Goal: Transaction & Acquisition: Book appointment/travel/reservation

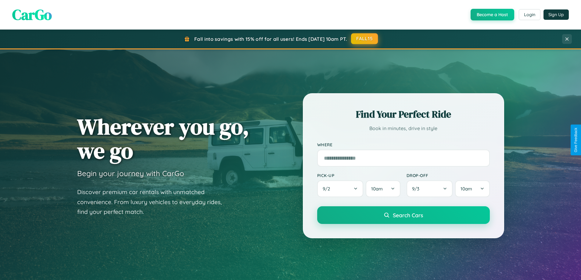
click at [365, 39] on button "FALL15" at bounding box center [364, 38] width 27 height 11
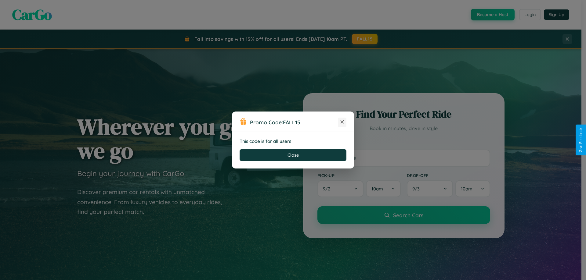
click at [342, 122] on icon at bounding box center [342, 122] width 6 height 6
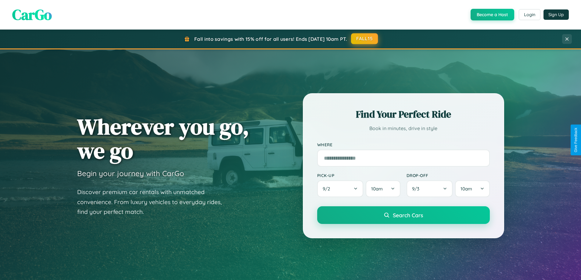
click at [365, 39] on button "FALL15" at bounding box center [364, 38] width 27 height 11
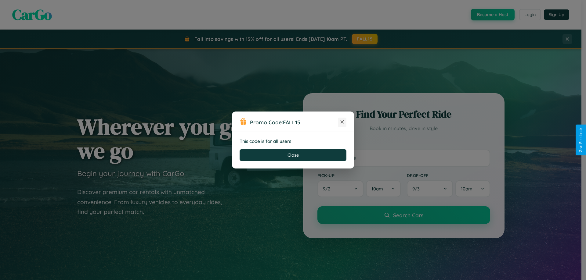
click at [342, 122] on icon at bounding box center [342, 122] width 6 height 6
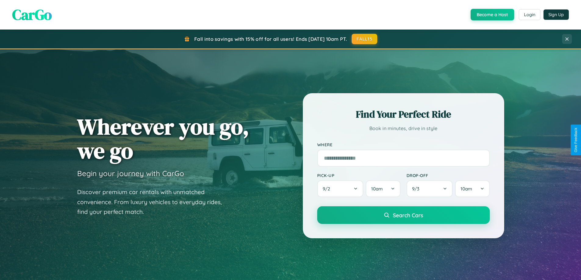
scroll to position [263, 0]
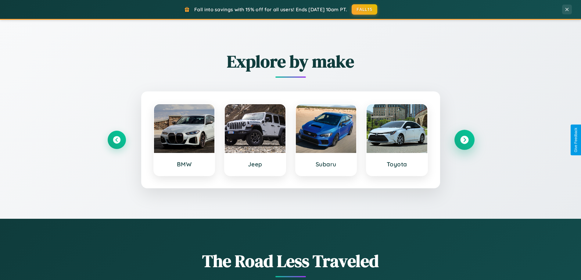
click at [464, 140] on icon at bounding box center [464, 140] width 8 height 8
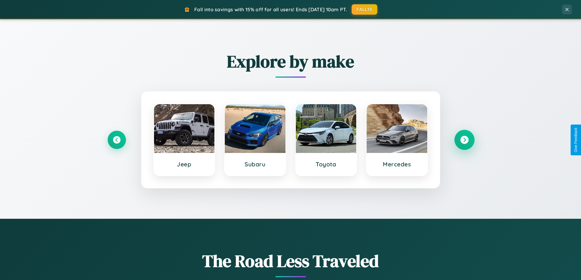
click at [464, 140] on icon at bounding box center [464, 140] width 8 height 8
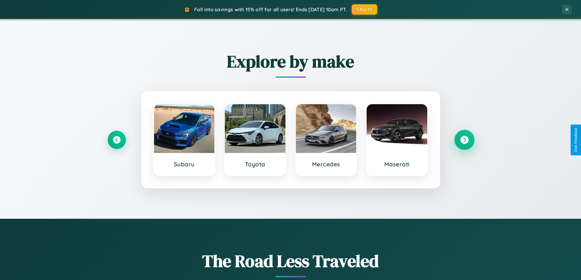
click at [464, 140] on icon at bounding box center [464, 140] width 8 height 8
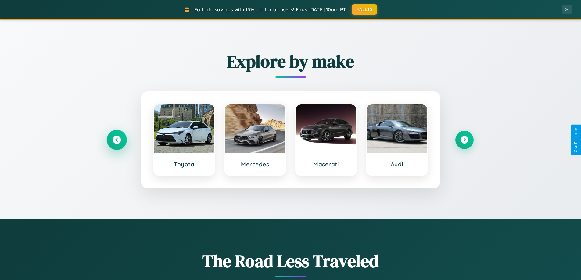
click at [116, 140] on icon at bounding box center [117, 140] width 8 height 8
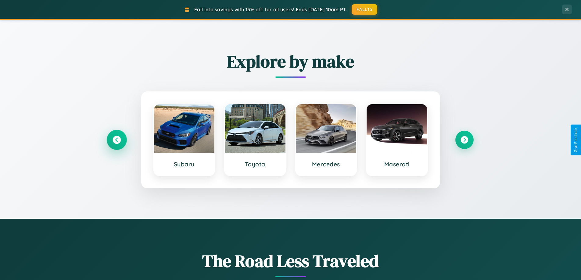
scroll to position [18, 0]
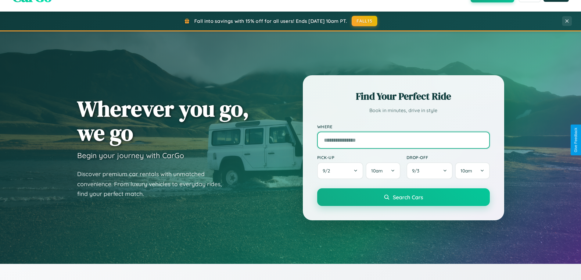
click at [403, 140] on input "text" at bounding box center [403, 140] width 173 height 17
type input "****"
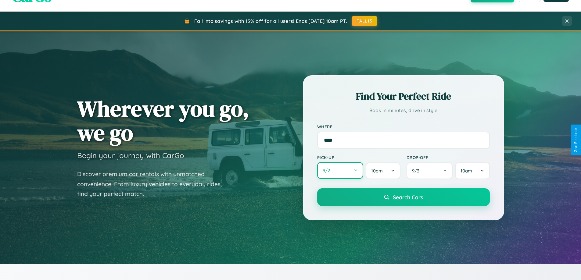
click at [340, 171] on button "9 / 2" at bounding box center [340, 170] width 46 height 17
select select "*"
select select "****"
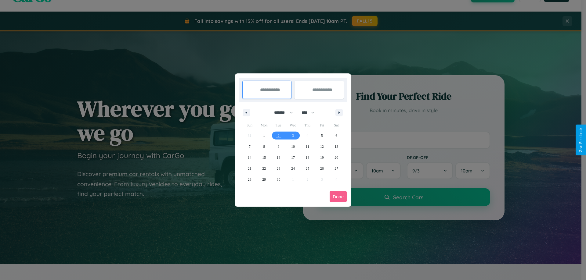
drag, startPoint x: 281, startPoint y: 113, endPoint x: 293, endPoint y: 122, distance: 15.6
click at [281, 113] on select "******* ******** ***** ***** *** **** **** ****** ********* ******* ******** **…" at bounding box center [282, 113] width 26 height 10
select select "*"
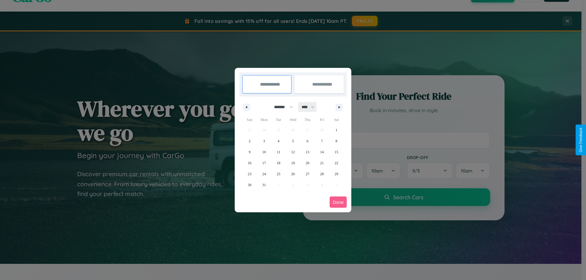
drag, startPoint x: 310, startPoint y: 107, endPoint x: 293, endPoint y: 122, distance: 23.4
click at [310, 107] on select "**** **** **** **** **** **** **** **** **** **** **** **** **** **** **** ****…" at bounding box center [307, 107] width 18 height 10
select select "****"
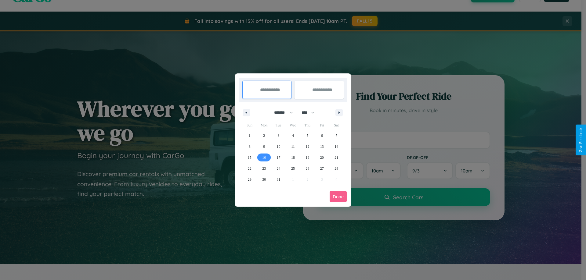
click at [264, 157] on span "16" at bounding box center [264, 157] width 4 height 11
type input "**********"
click at [264, 168] on span "23" at bounding box center [264, 168] width 4 height 11
type input "**********"
click at [338, 197] on button "Done" at bounding box center [337, 196] width 17 height 11
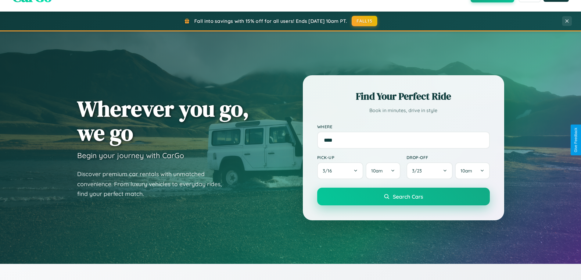
click at [403, 197] on span "Search Cars" at bounding box center [408, 196] width 30 height 7
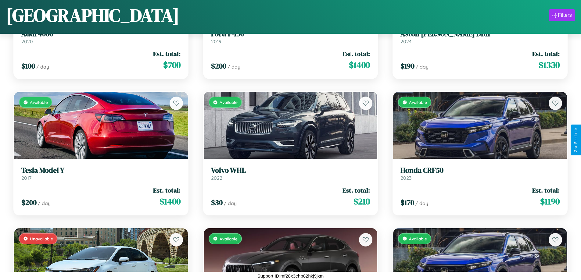
scroll to position [1861, 0]
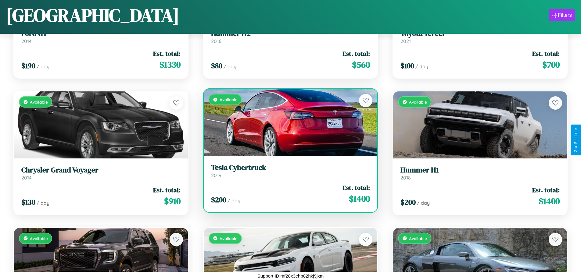
click at [288, 171] on h3 "Tesla Cybertruck" at bounding box center [290, 167] width 159 height 9
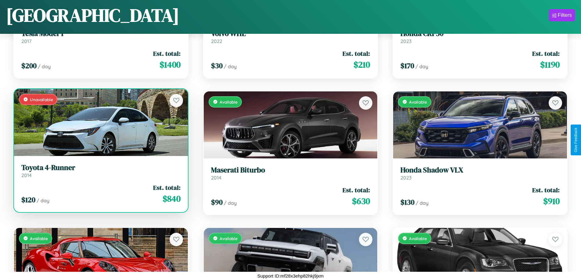
click at [100, 172] on link "Toyota 4-Runner 2014" at bounding box center [100, 170] width 159 height 15
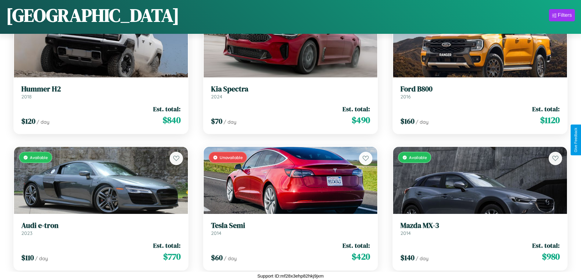
scroll to position [3090, 0]
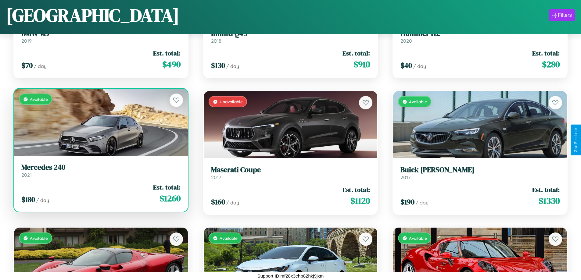
click at [100, 173] on link "Mercedes 240 2021" at bounding box center [100, 170] width 159 height 15
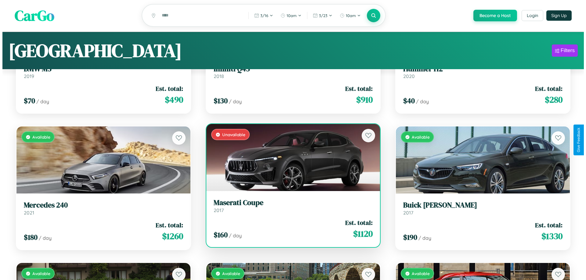
scroll to position [0, 0]
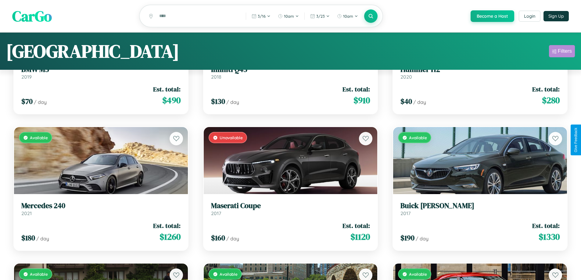
click at [562, 52] on div "Filters" at bounding box center [565, 51] width 14 height 6
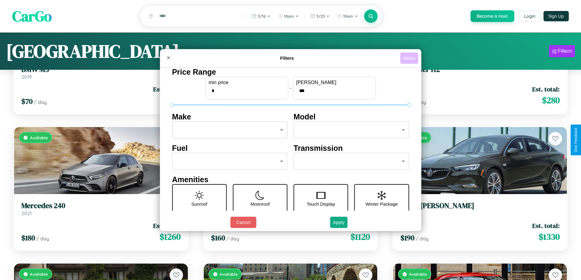
click at [410, 58] on button "Reset" at bounding box center [409, 57] width 18 height 11
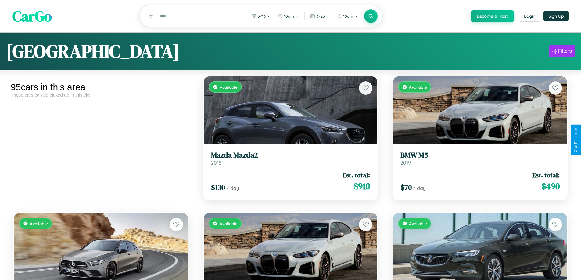
scroll to position [86, 0]
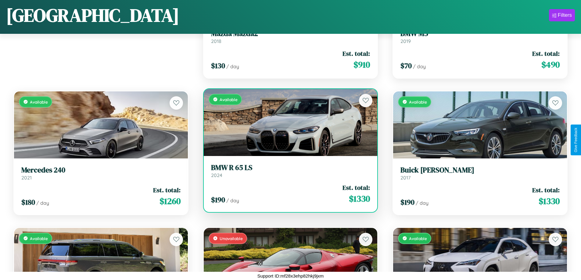
click at [288, 172] on link "BMW R 65 LS 2024" at bounding box center [290, 170] width 159 height 15
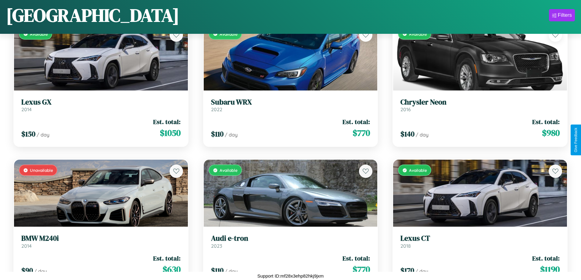
scroll to position [3227, 0]
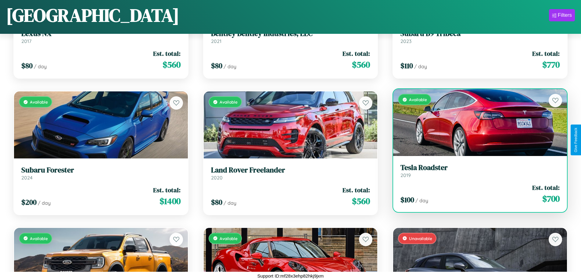
click at [476, 125] on div "Available" at bounding box center [480, 122] width 174 height 67
click at [476, 123] on div "Available" at bounding box center [480, 122] width 174 height 67
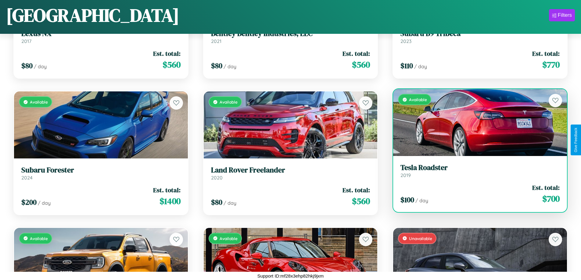
click at [476, 123] on div "Available" at bounding box center [480, 122] width 174 height 67
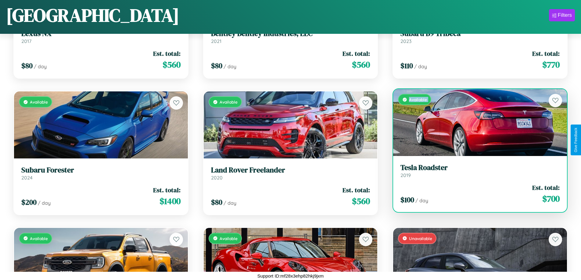
click at [476, 123] on div "Available" at bounding box center [480, 122] width 174 height 67
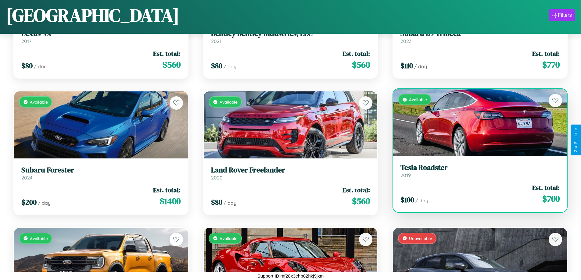
click at [476, 123] on div "Available" at bounding box center [480, 122] width 174 height 67
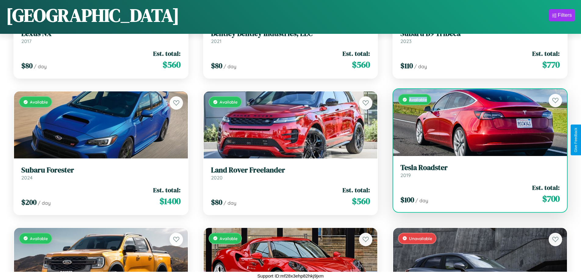
click at [476, 123] on div "Available" at bounding box center [480, 122] width 174 height 67
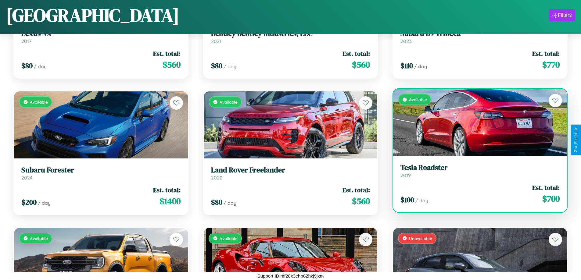
click at [476, 171] on h3 "Tesla Roadster" at bounding box center [479, 167] width 159 height 9
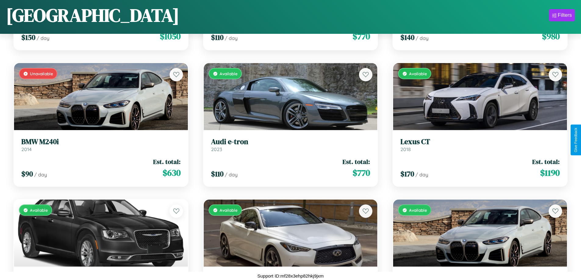
scroll to position [1451, 0]
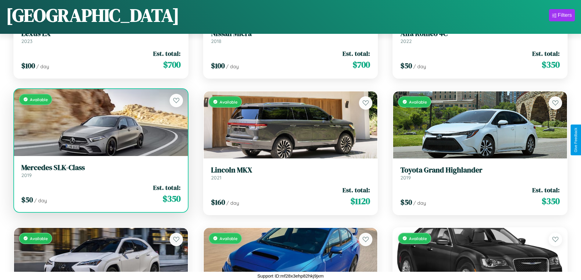
click at [100, 171] on h3 "Mercedes SLK-Class" at bounding box center [100, 167] width 159 height 9
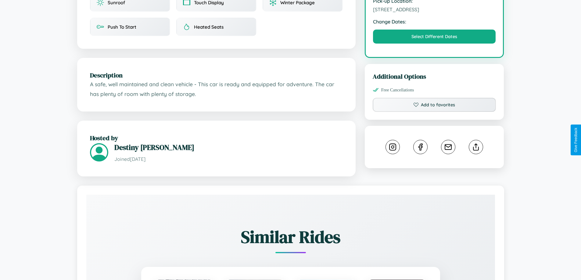
scroll to position [200, 0]
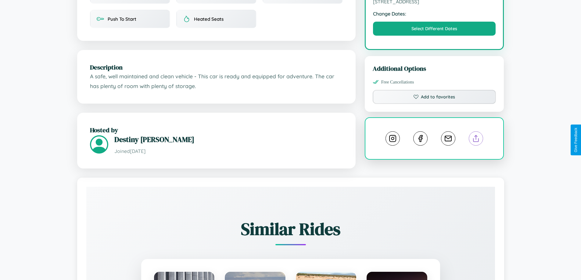
click at [476, 139] on line at bounding box center [476, 137] width 0 height 4
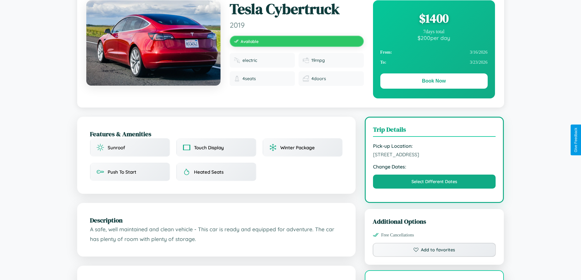
scroll to position [0, 0]
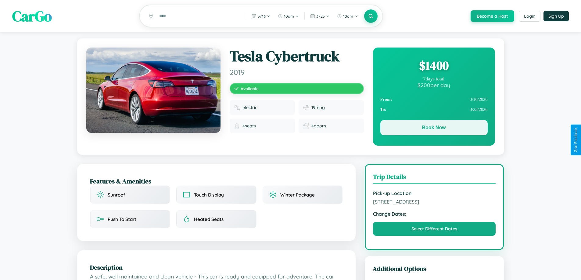
click at [434, 129] on button "Book Now" at bounding box center [433, 127] width 107 height 15
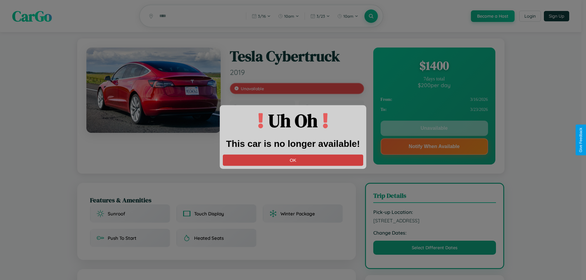
click at [293, 160] on button "OK" at bounding box center [293, 160] width 140 height 11
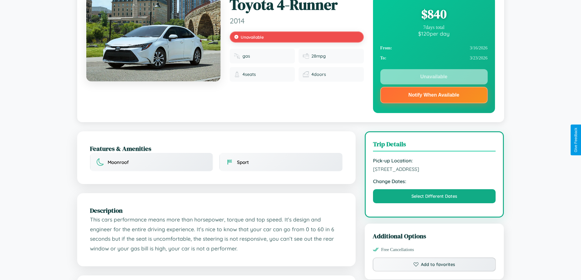
scroll to position [219, 0]
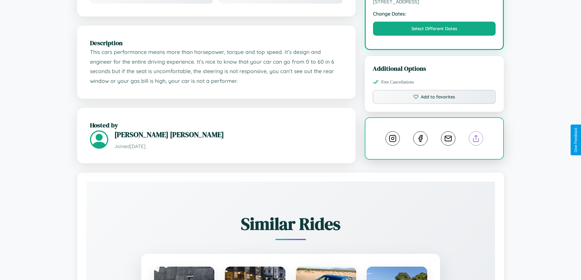
click at [476, 139] on line at bounding box center [476, 137] width 0 height 4
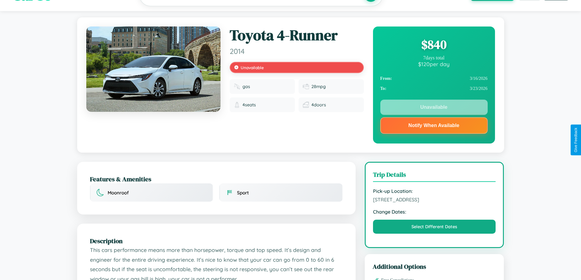
scroll to position [0, 0]
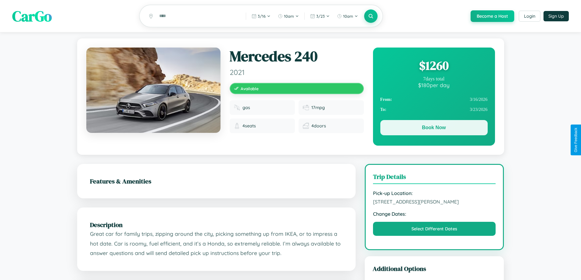
click at [434, 129] on button "Book Now" at bounding box center [433, 127] width 107 height 15
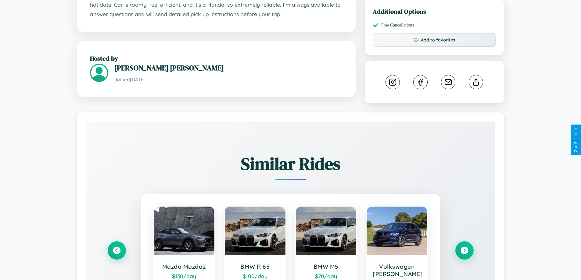
scroll to position [339, 0]
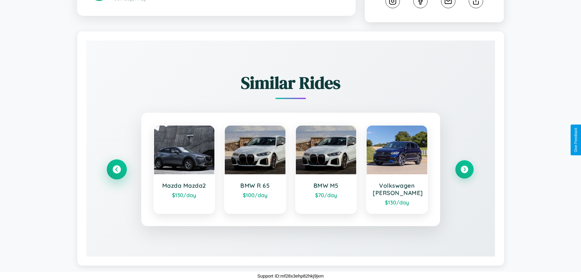
click at [116, 170] on icon at bounding box center [117, 170] width 8 height 8
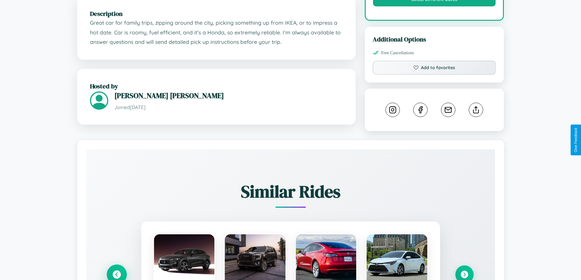
scroll to position [200, 0]
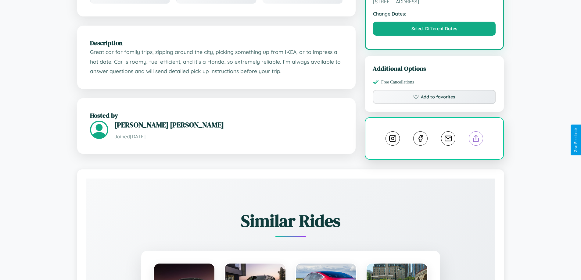
click at [476, 140] on line at bounding box center [476, 137] width 0 height 4
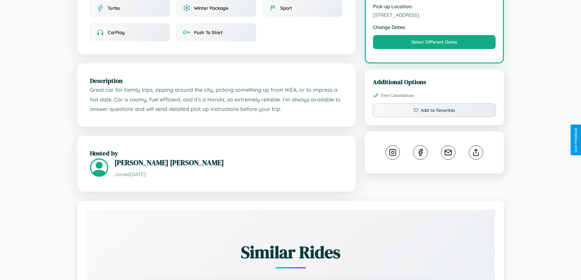
scroll to position [200, 0]
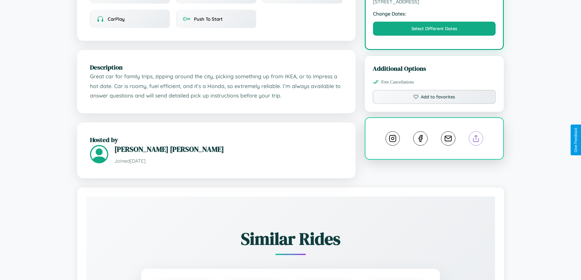
click at [476, 139] on line at bounding box center [476, 137] width 0 height 4
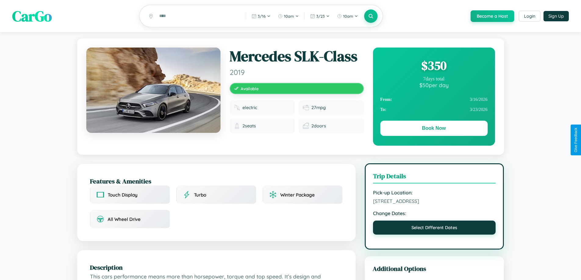
click at [434, 229] on button "Select Different Dates" at bounding box center [434, 228] width 123 height 14
select select "*"
select select "****"
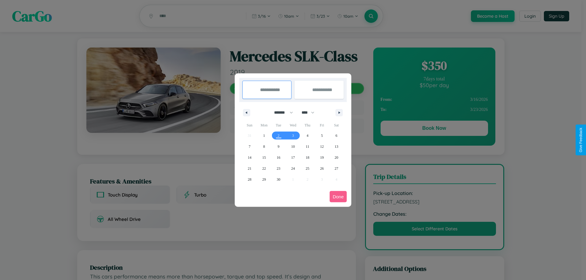
drag, startPoint x: 281, startPoint y: 113, endPoint x: 293, endPoint y: 122, distance: 15.6
click at [281, 113] on select "******* ******** ***** ***** *** **** **** ****** ********* ******* ******** **…" at bounding box center [282, 113] width 26 height 10
select select "*"
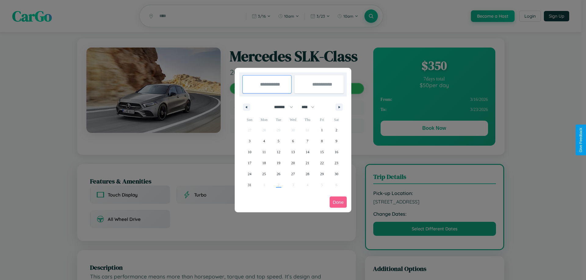
drag, startPoint x: 310, startPoint y: 107, endPoint x: 293, endPoint y: 122, distance: 23.4
click at [310, 107] on select "**** **** **** **** **** **** **** **** **** **** **** **** **** **** **** ****…" at bounding box center [307, 107] width 18 height 10
select select "****"
click at [336, 152] on span "15" at bounding box center [336, 152] width 4 height 11
type input "**********"
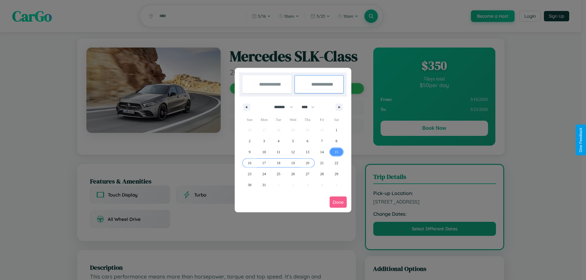
click at [307, 163] on span "20" at bounding box center [307, 163] width 4 height 11
type input "**********"
click at [338, 202] on button "Done" at bounding box center [337, 202] width 17 height 11
